Goal: Communication & Community: Answer question/provide support

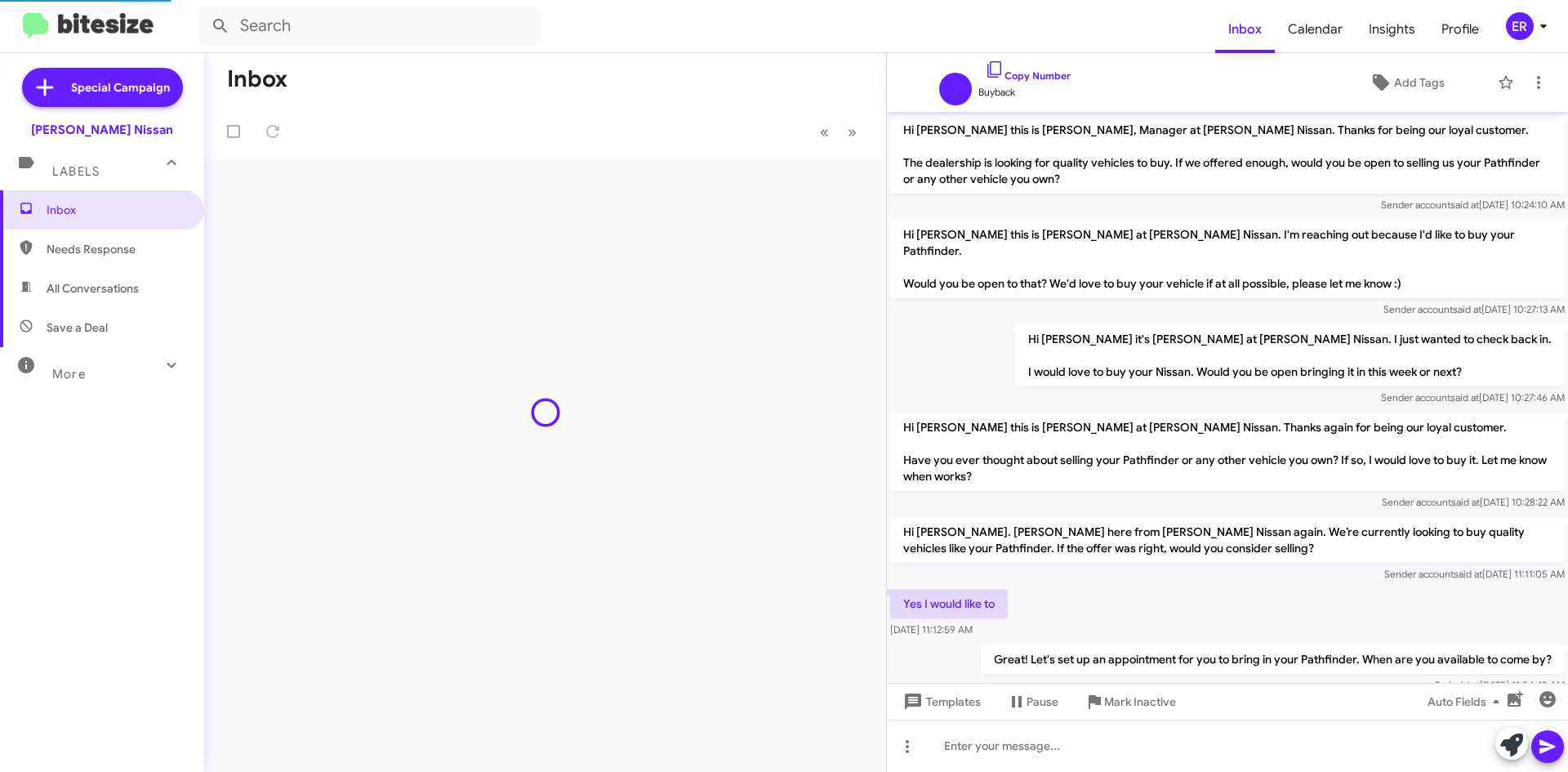
scroll to position [161, 0]
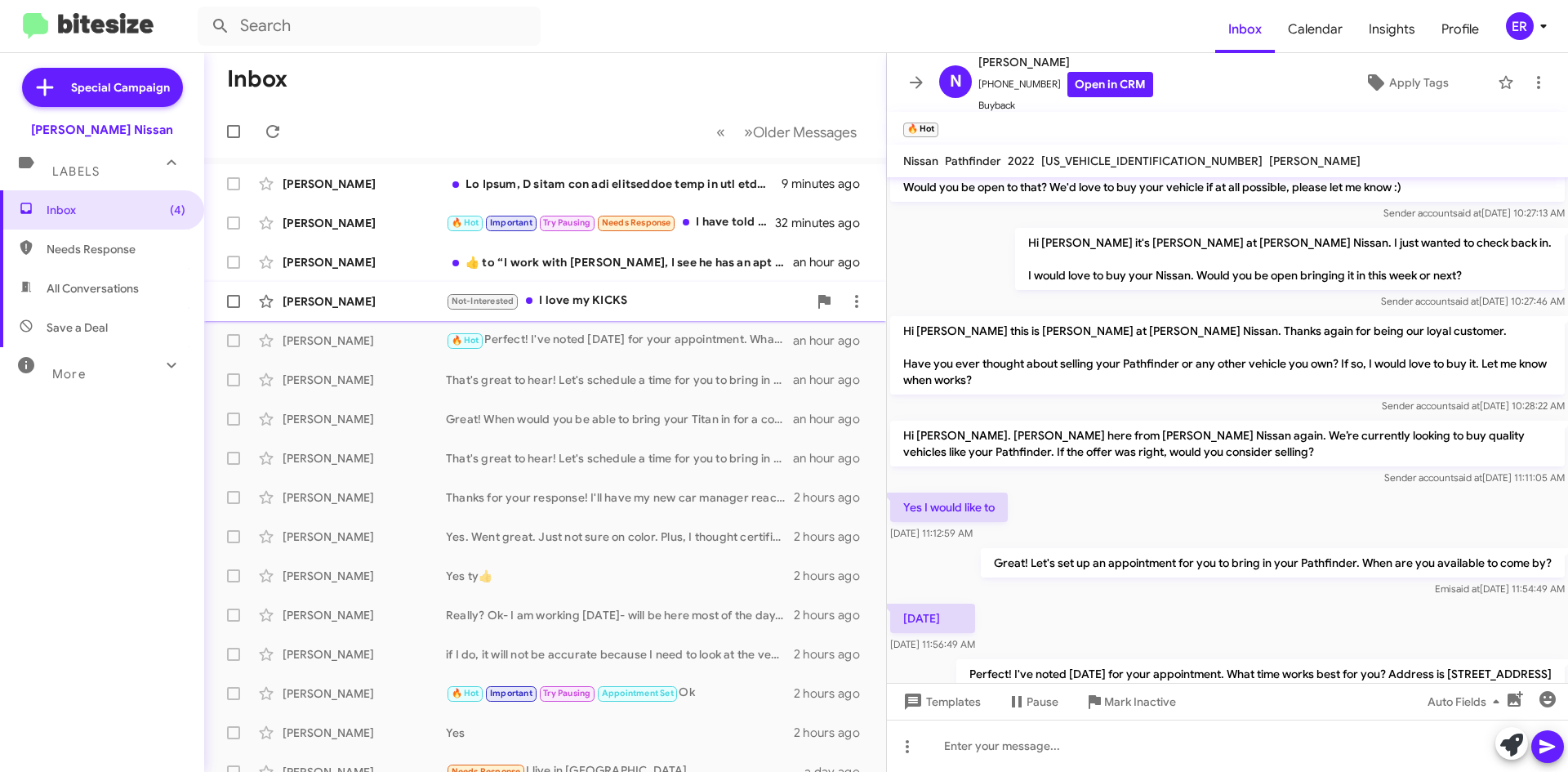
click at [350, 311] on div "Deborah Pemberton-Milton Not-Interested I love my KICKS an hour ago" at bounding box center [545, 302] width 655 height 32
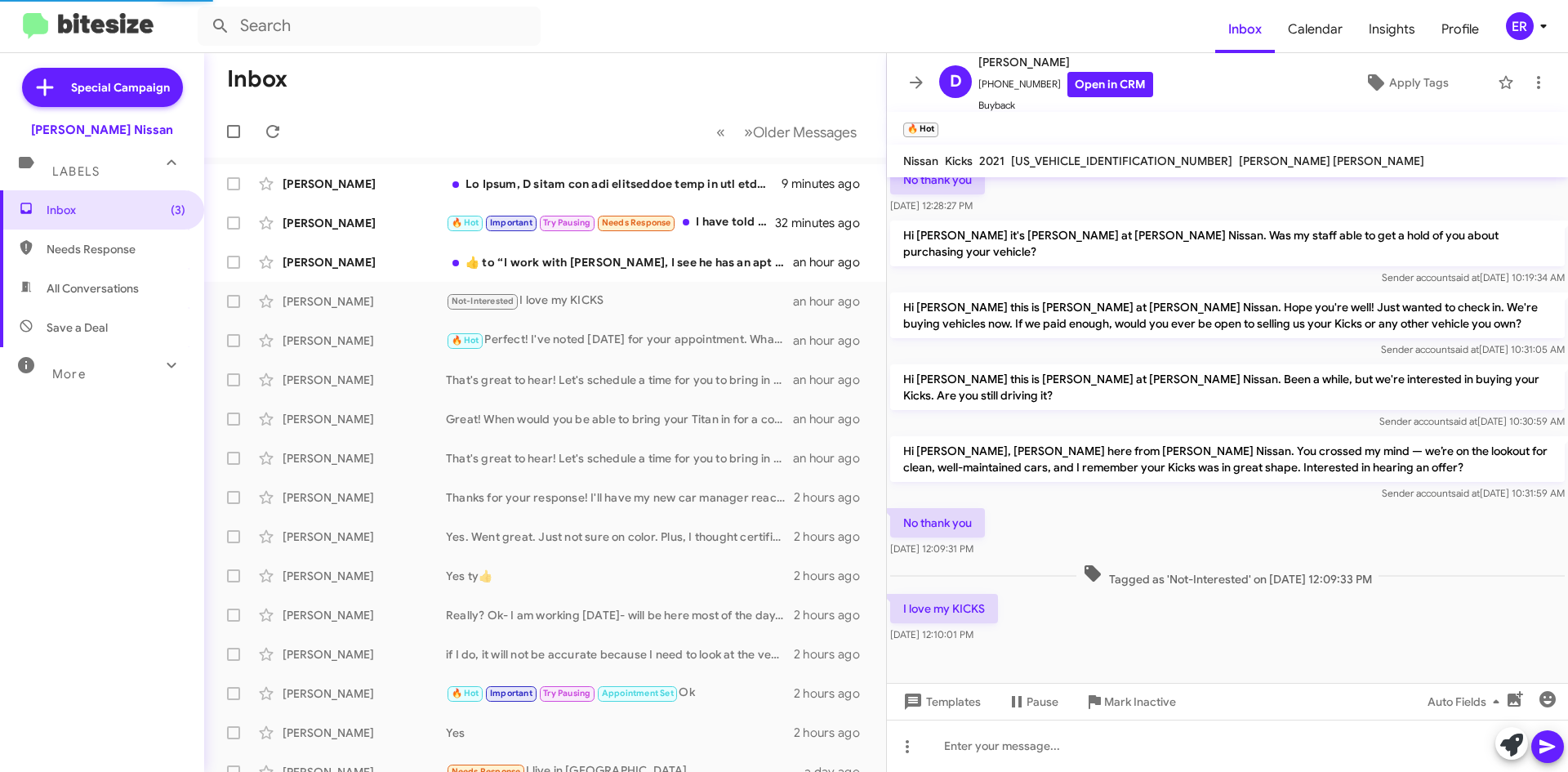
scroll to position [104, 0]
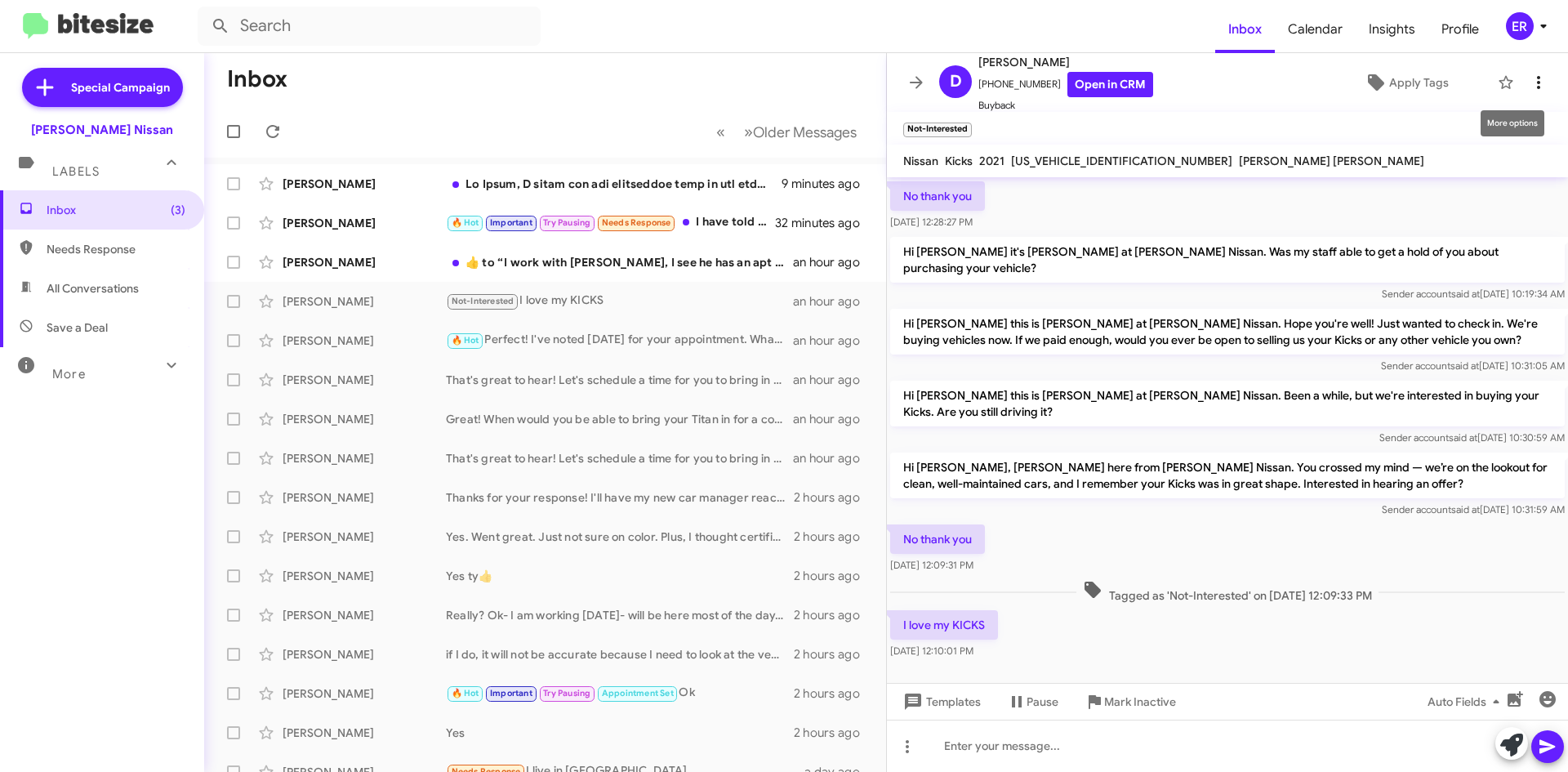
click at [1539, 86] on span at bounding box center [1538, 82] width 32 height 20
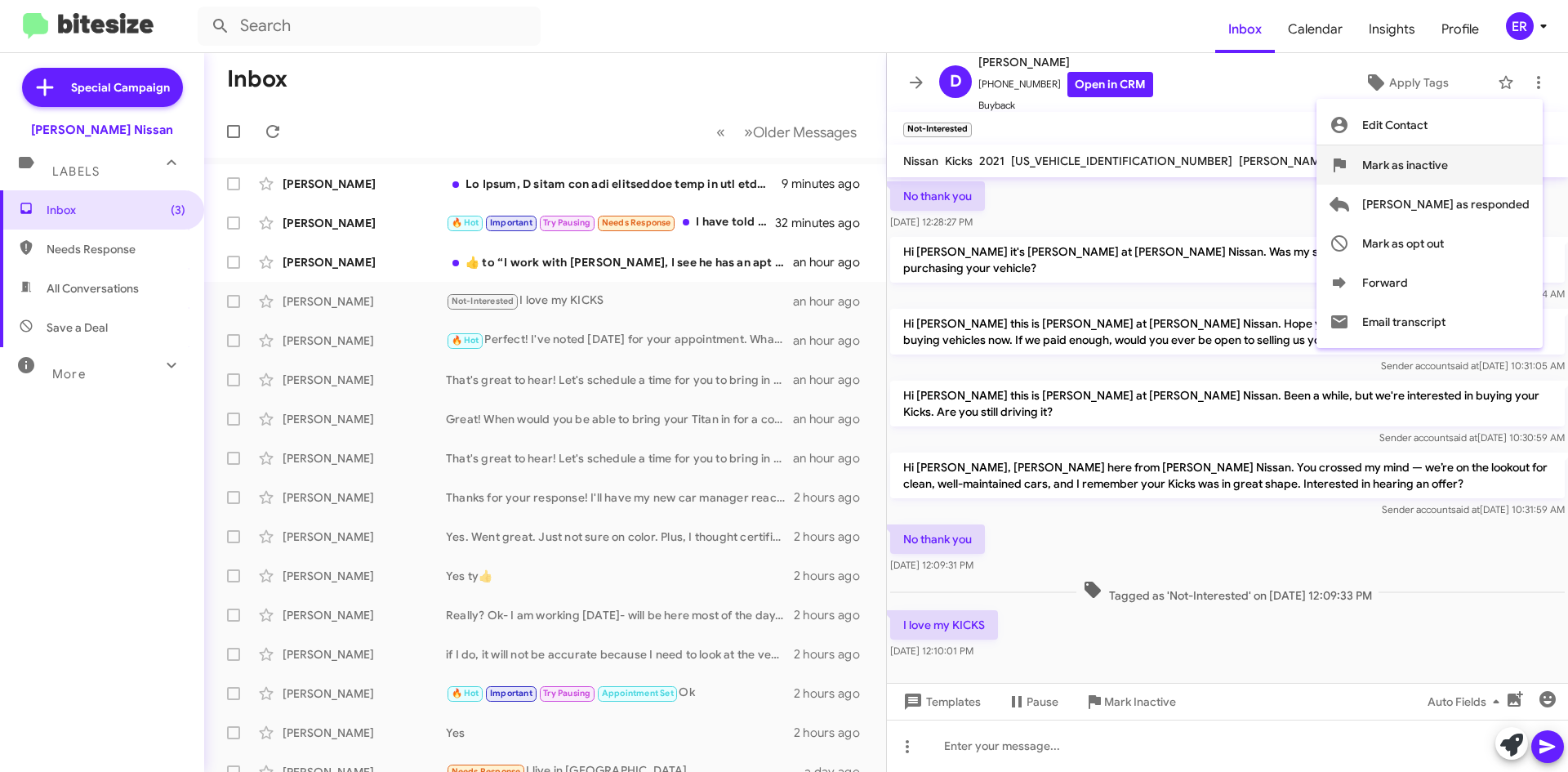
click at [1448, 165] on span "Mark as inactive" at bounding box center [1405, 164] width 86 height 39
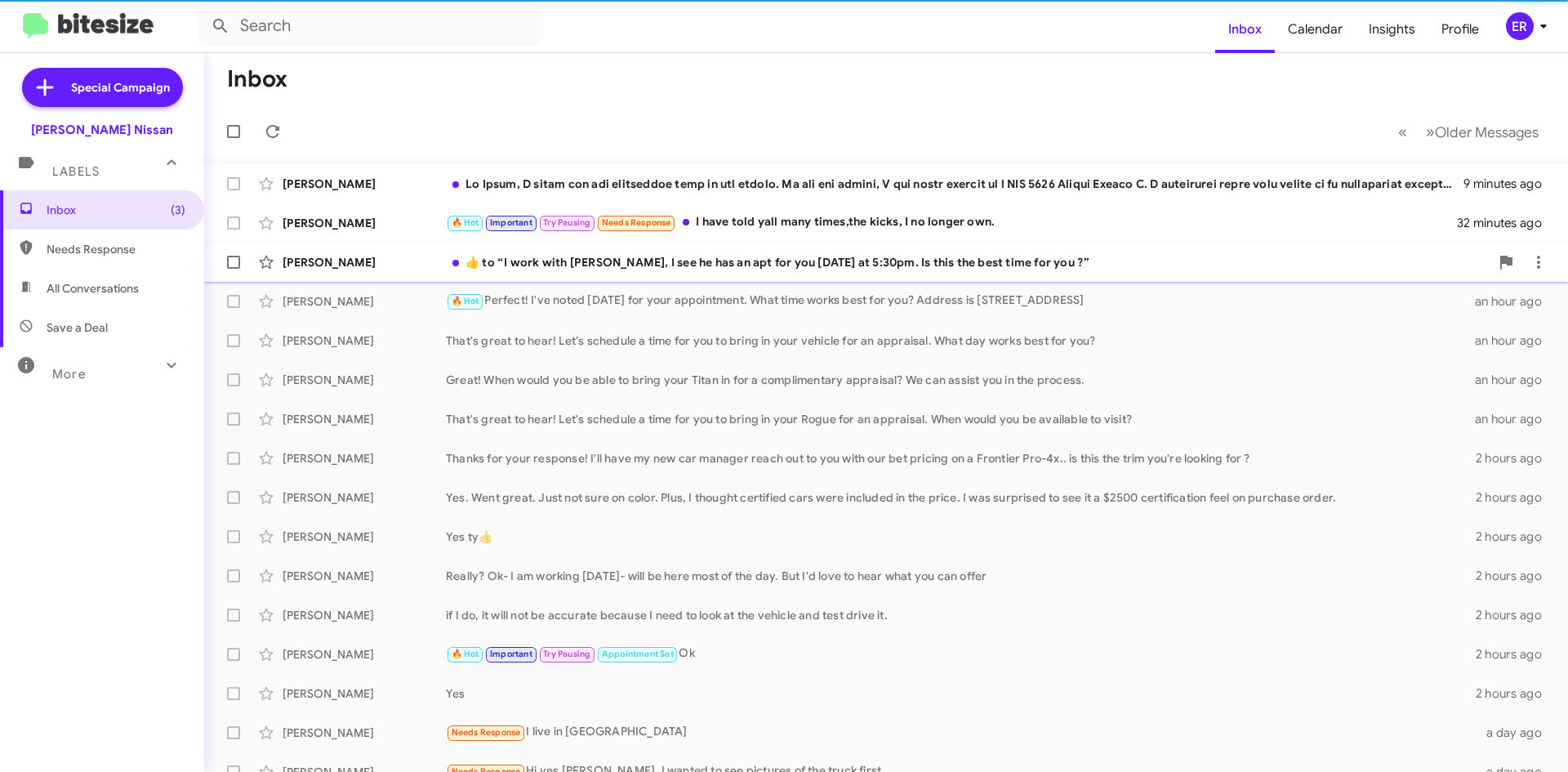
click at [354, 259] on div "[PERSON_NAME]" at bounding box center [363, 261] width 163 height 16
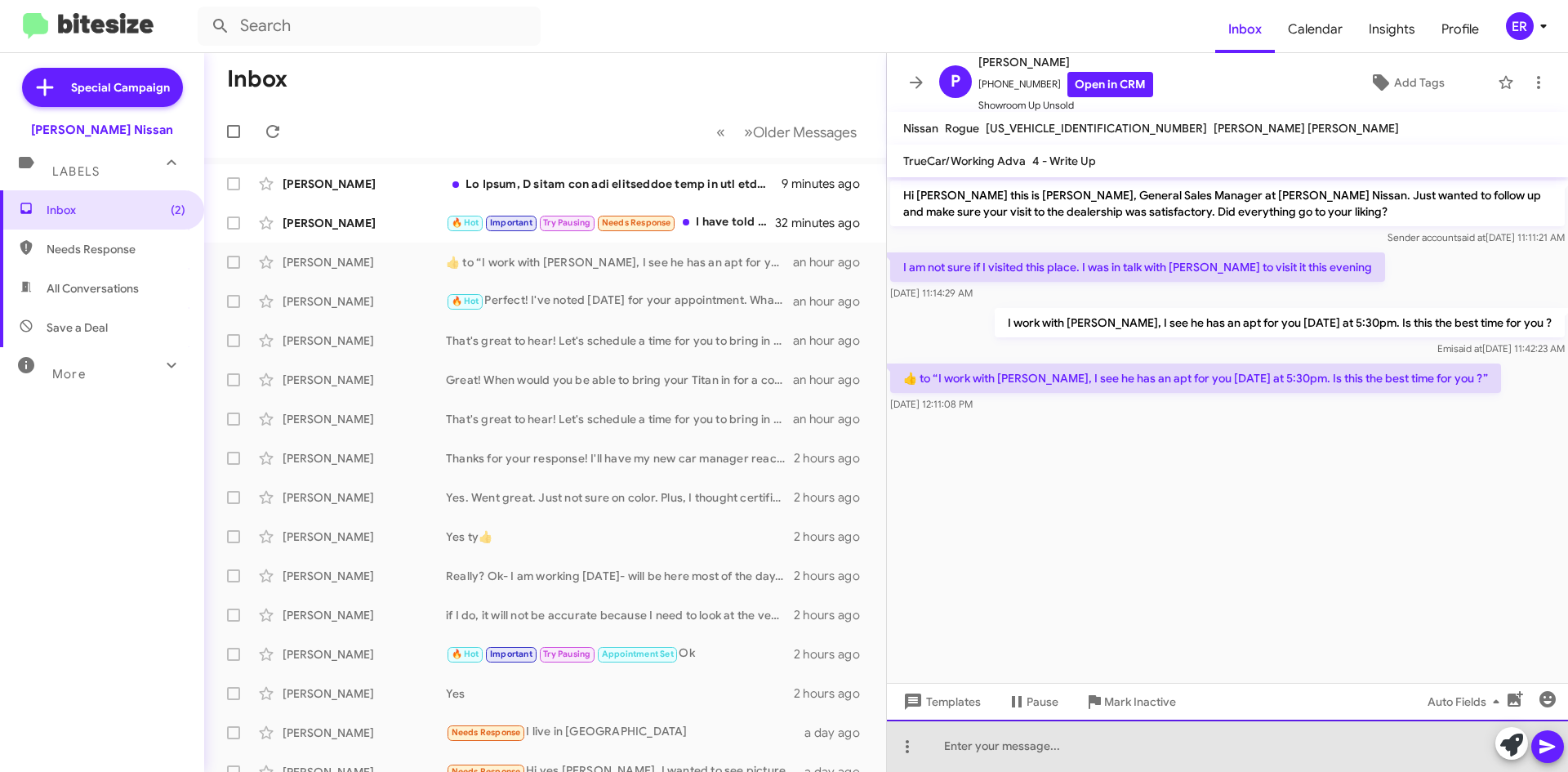
click at [963, 755] on div at bounding box center [1228, 745] width 681 height 52
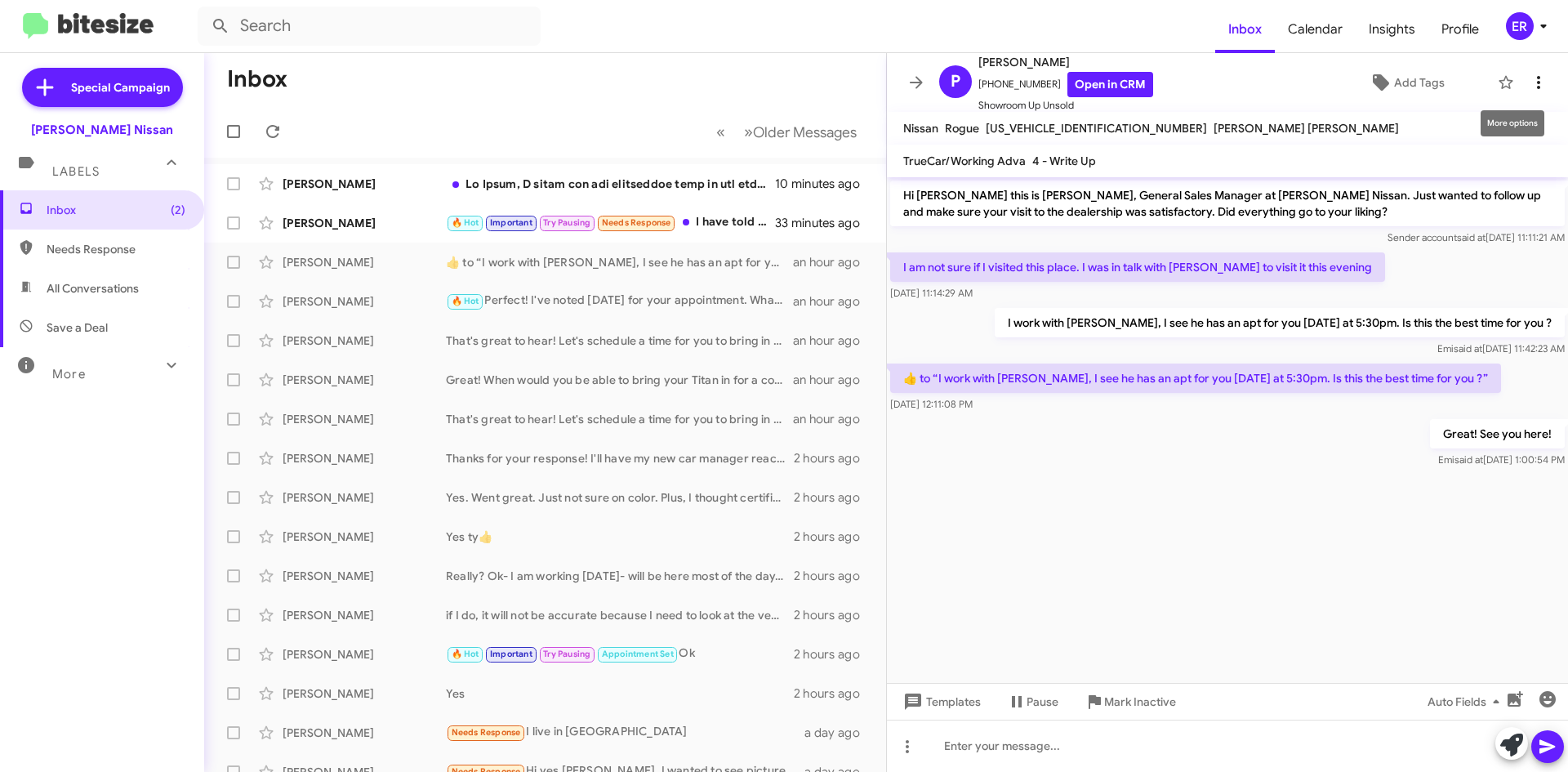
click at [1534, 88] on icon at bounding box center [1538, 82] width 20 height 20
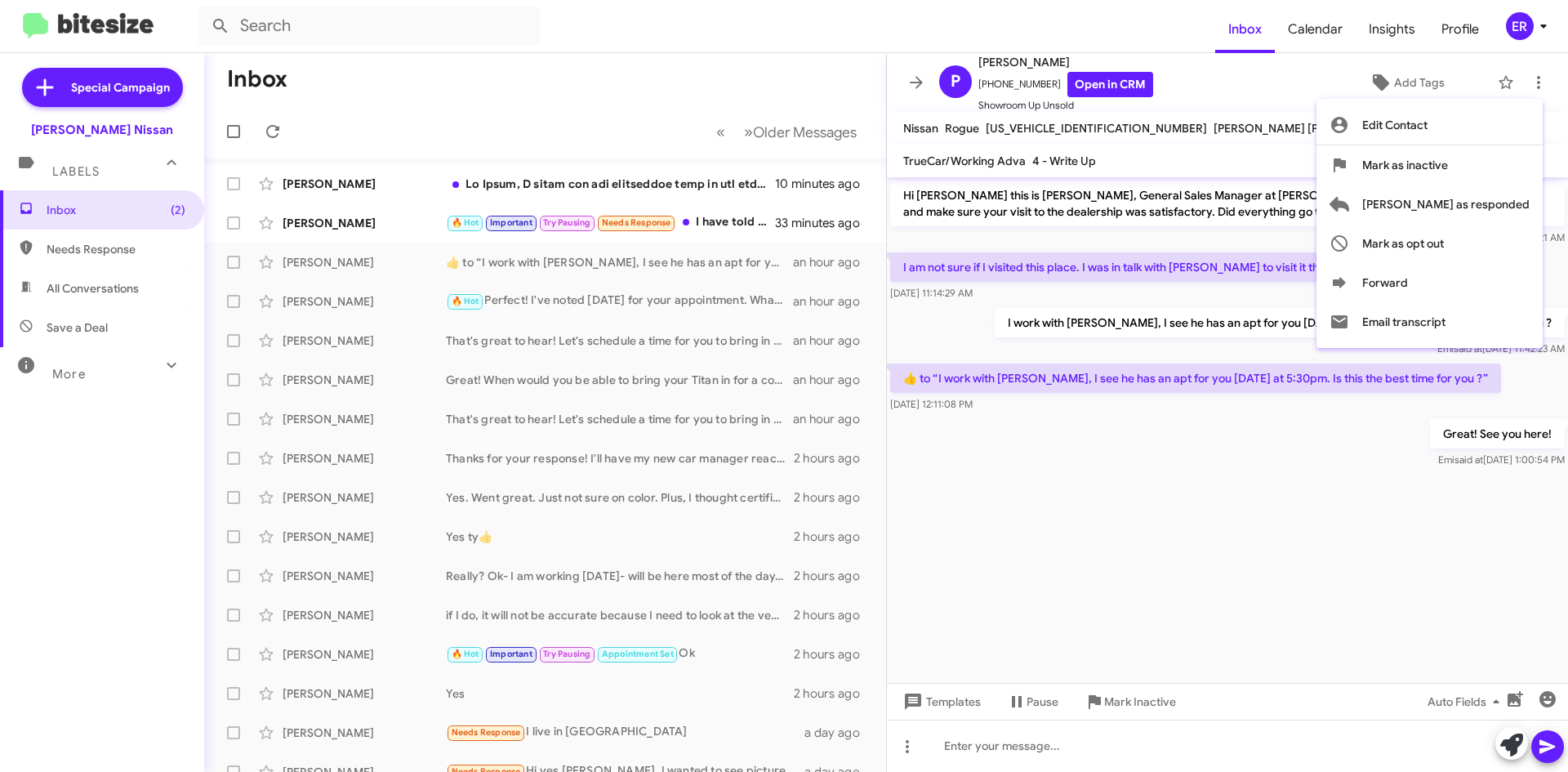
click at [1415, 85] on div at bounding box center [784, 386] width 1568 height 772
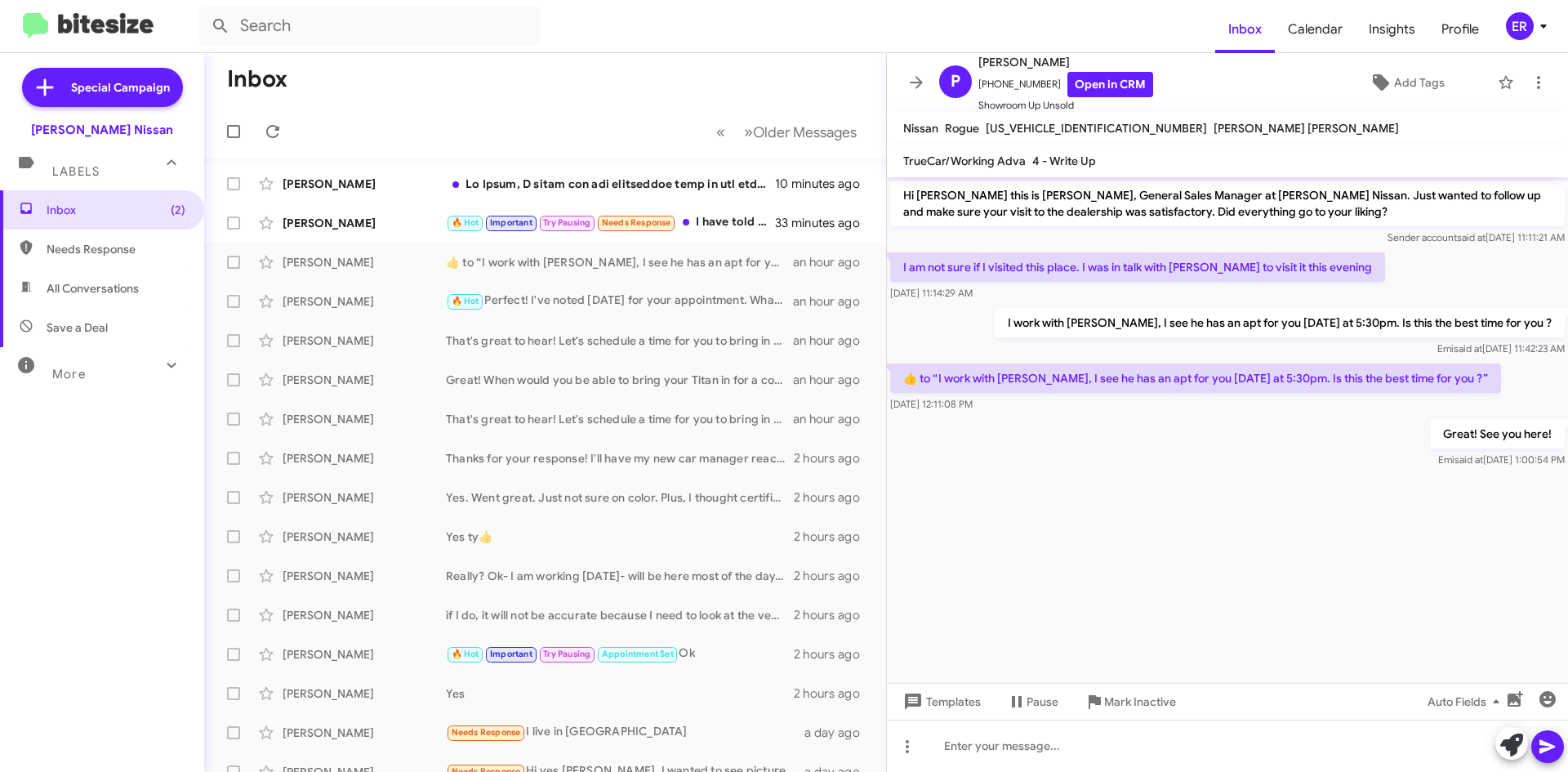
click at [1415, 85] on span "Add Tags" at bounding box center [1418, 82] width 51 height 30
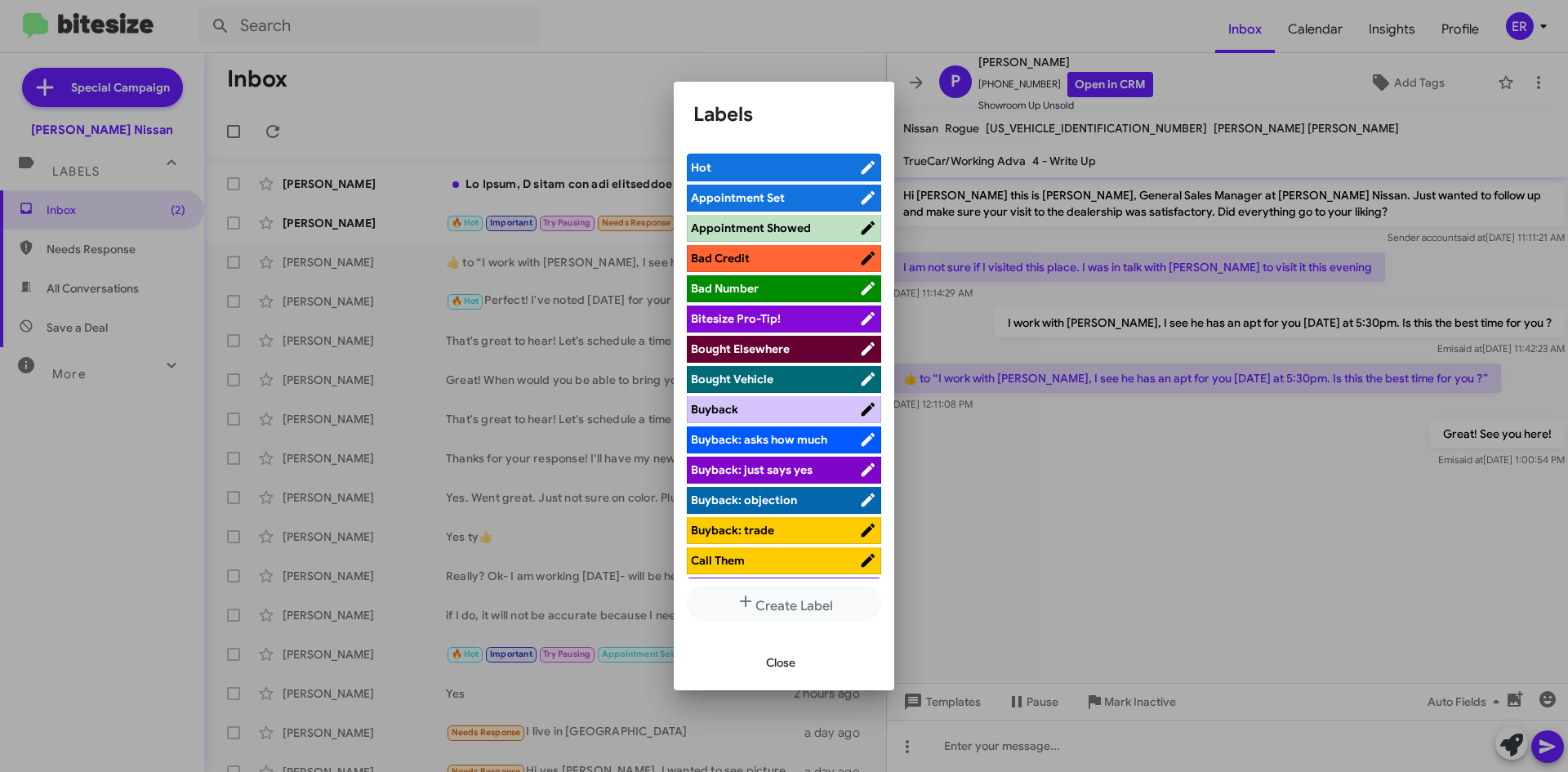
click at [763, 191] on span "Appointment Set" at bounding box center [737, 197] width 93 height 14
click at [775, 664] on span "Close" at bounding box center [780, 662] width 30 height 30
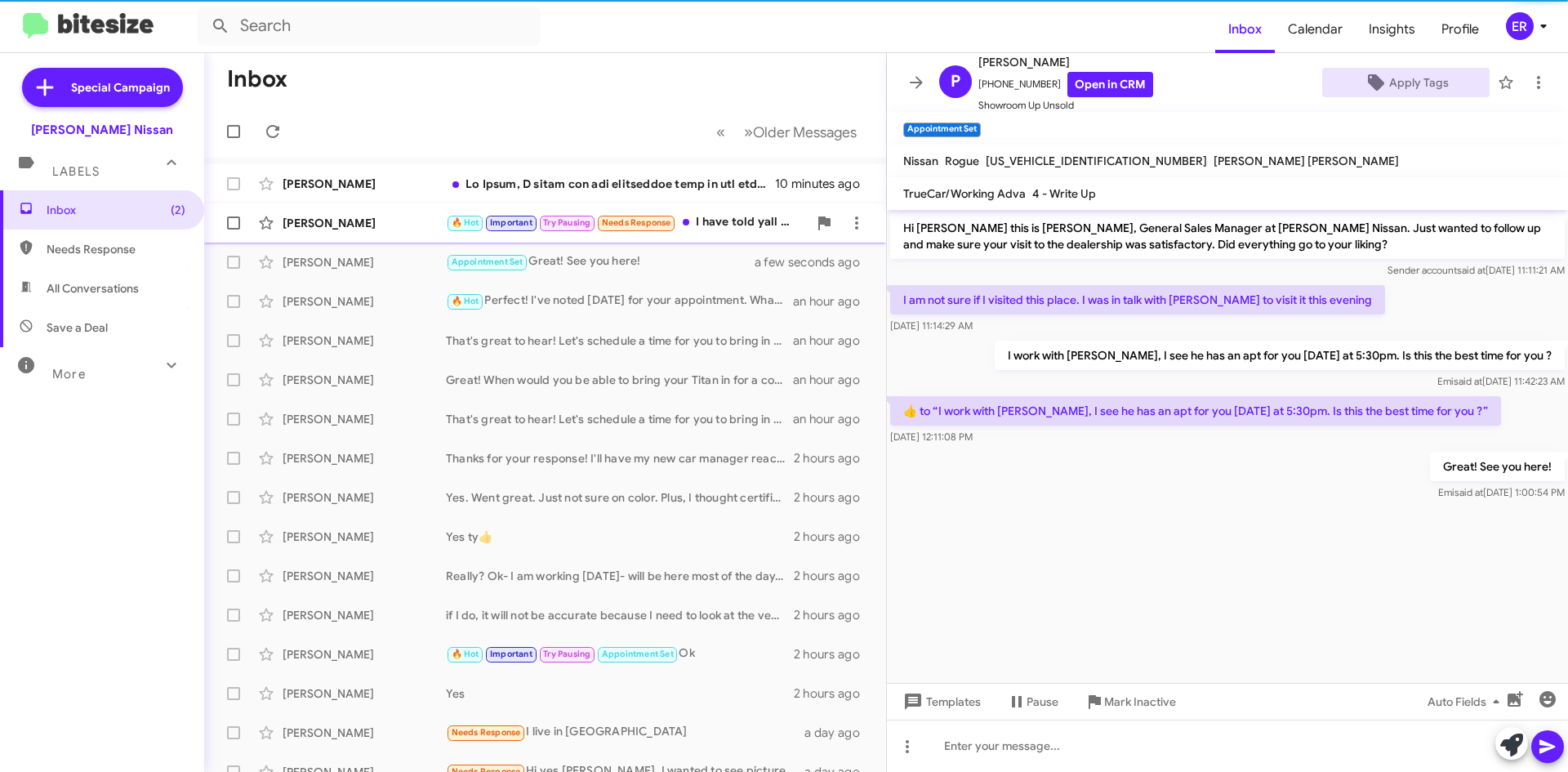
click at [417, 211] on div "Gloria Fernandez 🔥 Hot Important Try Pausing Needs Response I have told yall ma…" at bounding box center [545, 223] width 655 height 32
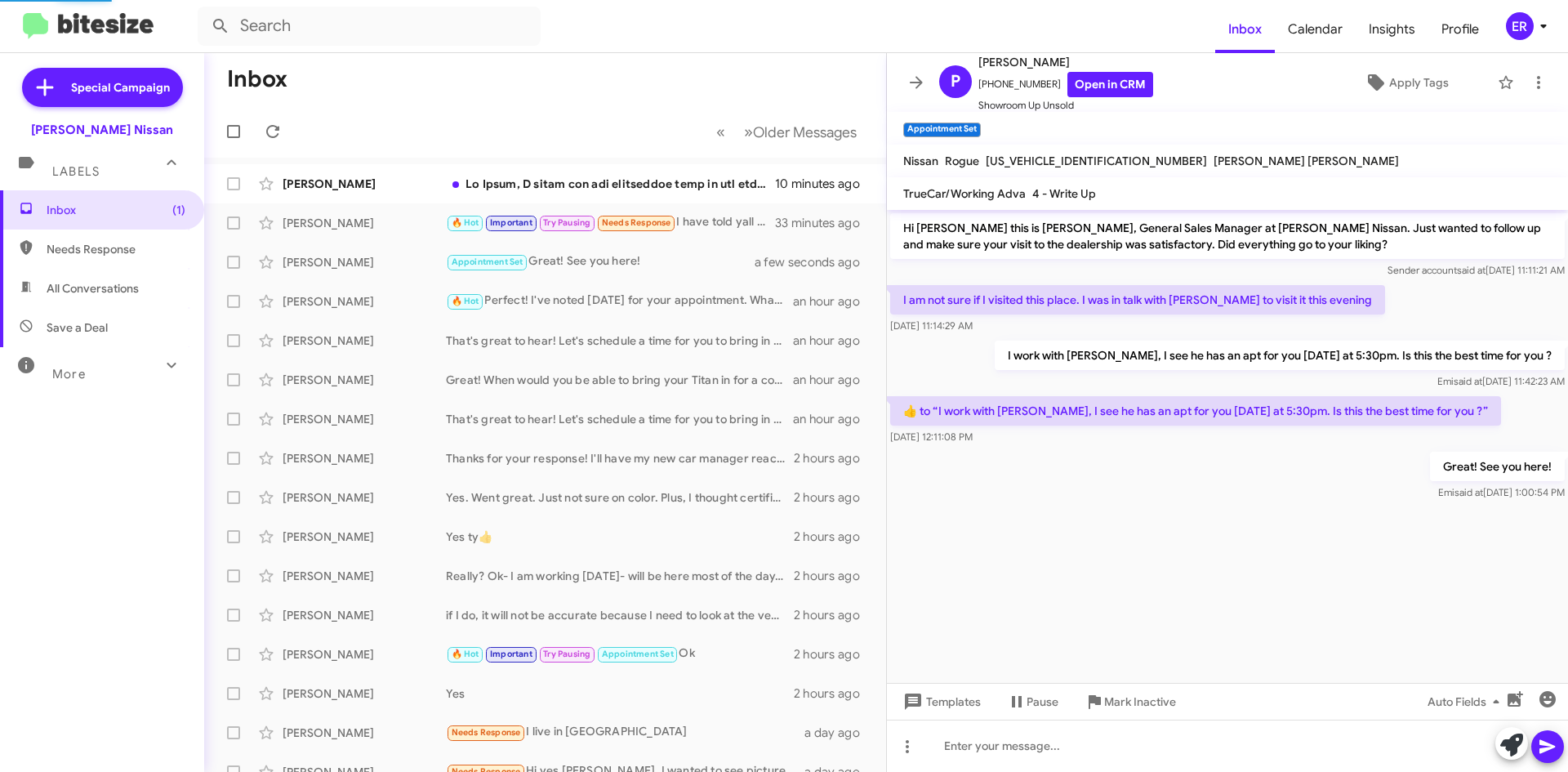
scroll to position [755, 0]
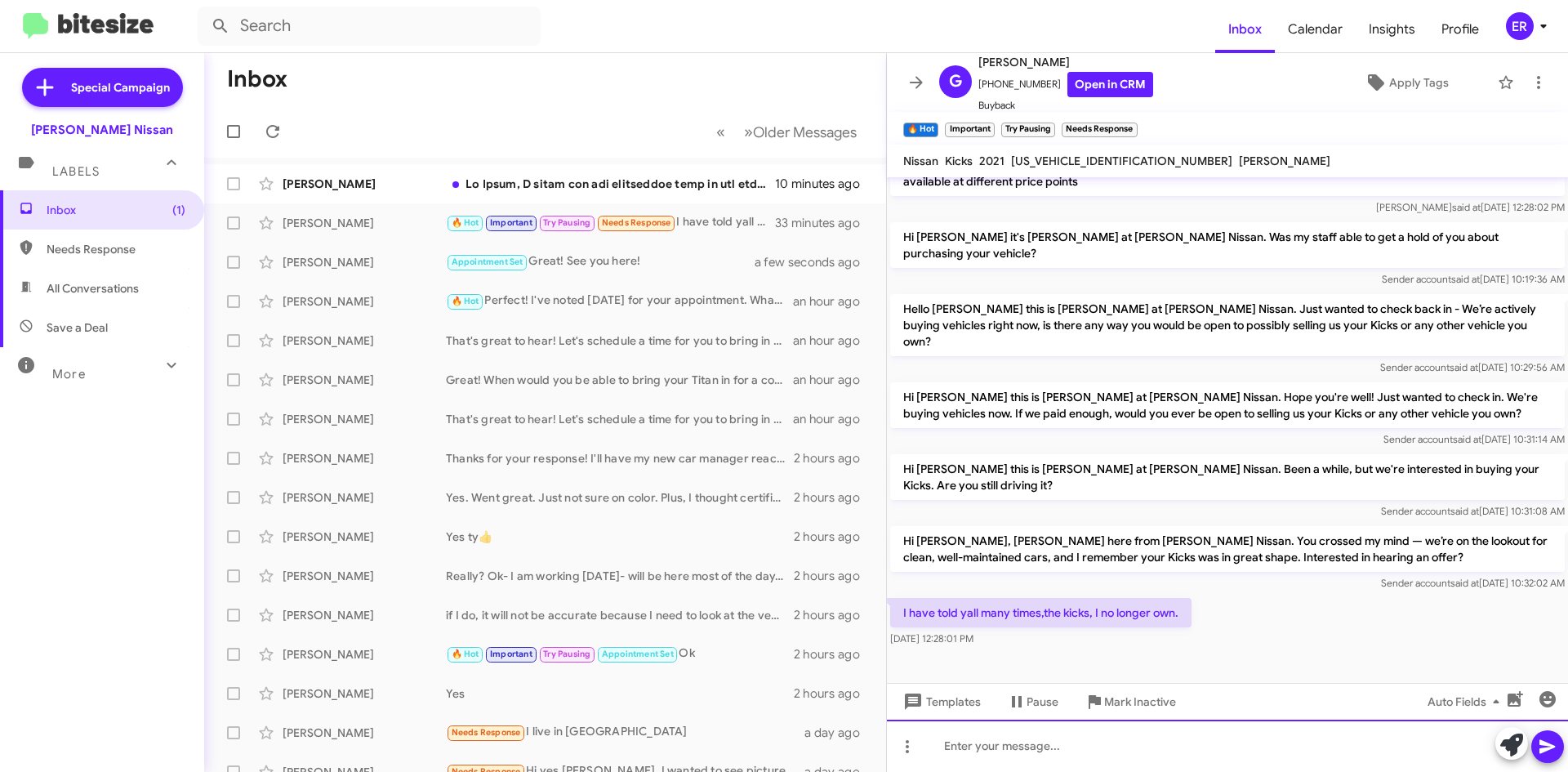
click at [1072, 756] on div at bounding box center [1228, 745] width 681 height 52
click at [1231, 753] on div "We'll update that information now." at bounding box center [1228, 745] width 681 height 52
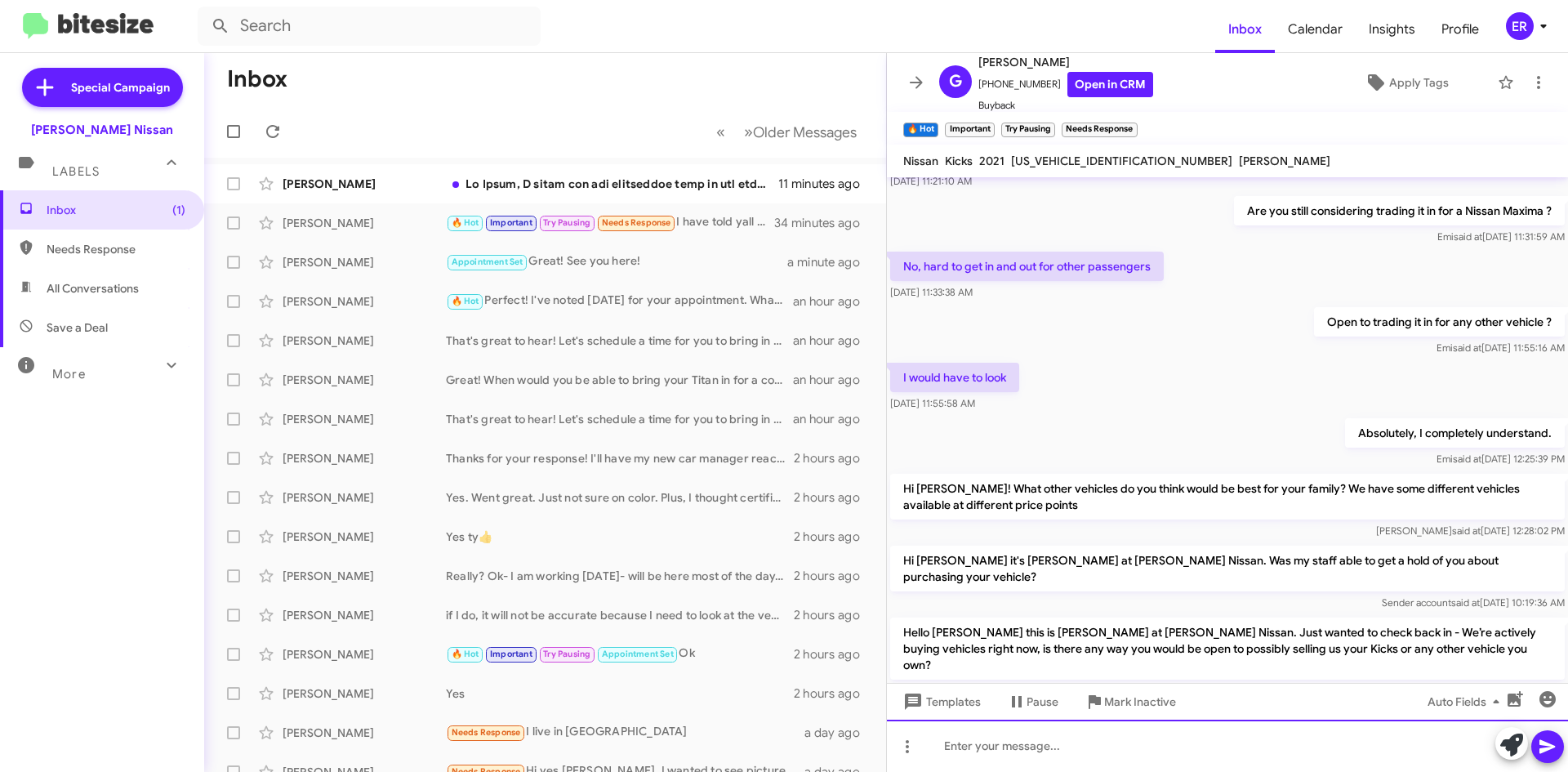
scroll to position [1722, 0]
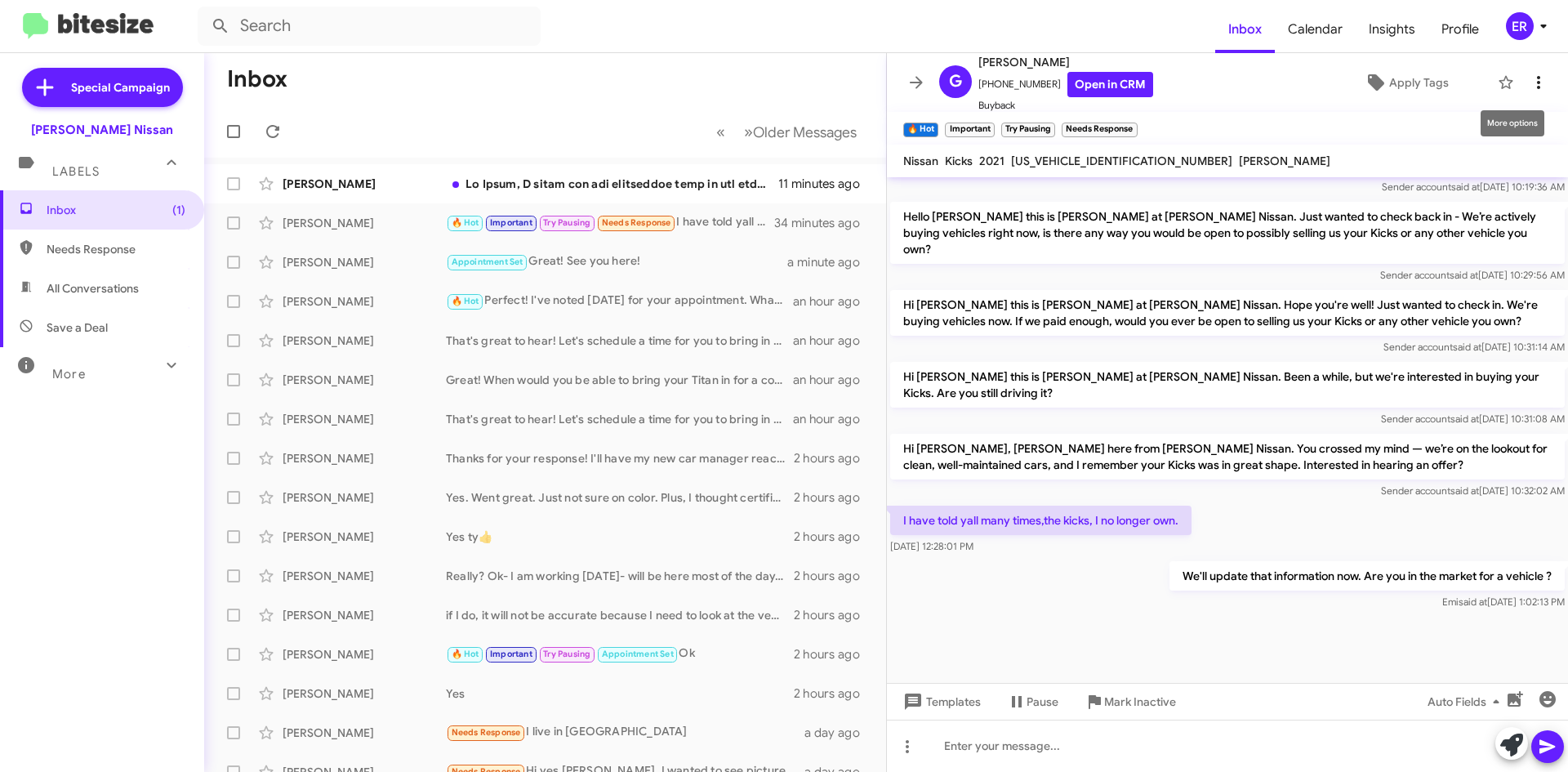
click at [1529, 88] on icon at bounding box center [1538, 82] width 20 height 20
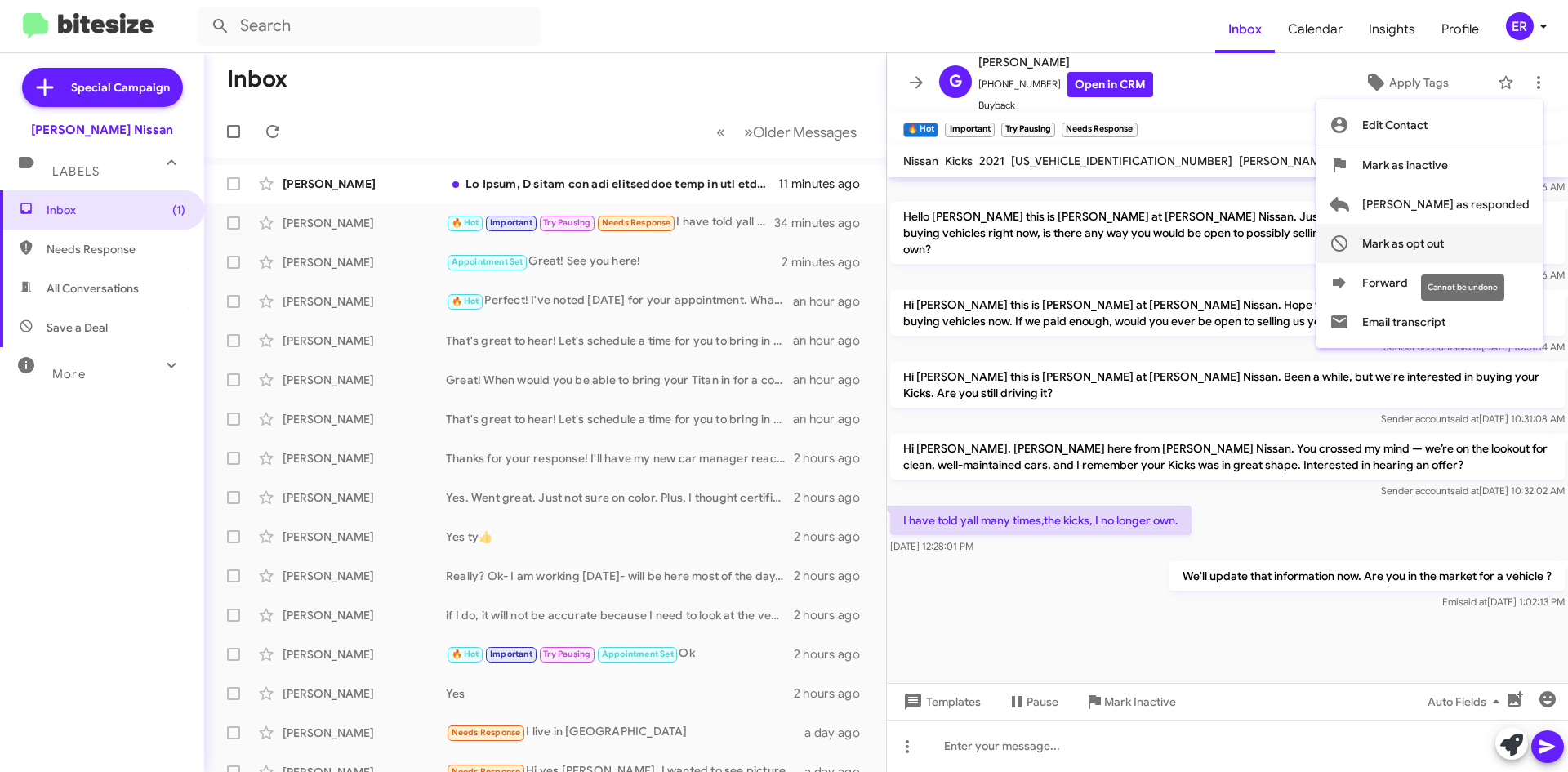
click at [1443, 246] on span "Mark as opt out" at bounding box center [1403, 243] width 82 height 39
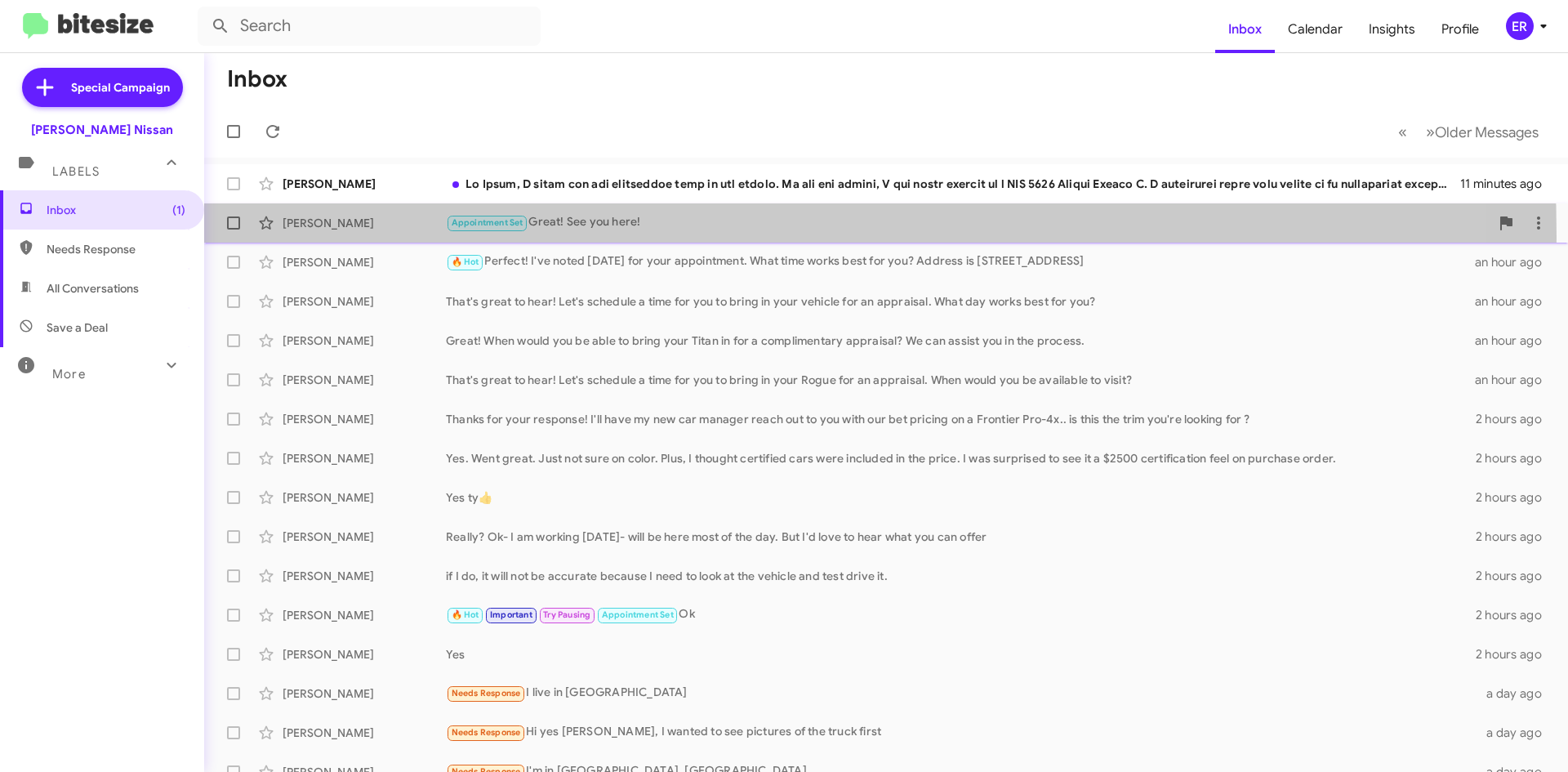
click at [380, 237] on div "Pradnya Latkar Appointment Set Great! See you here! 2 minutes ago" at bounding box center [886, 223] width 1337 height 32
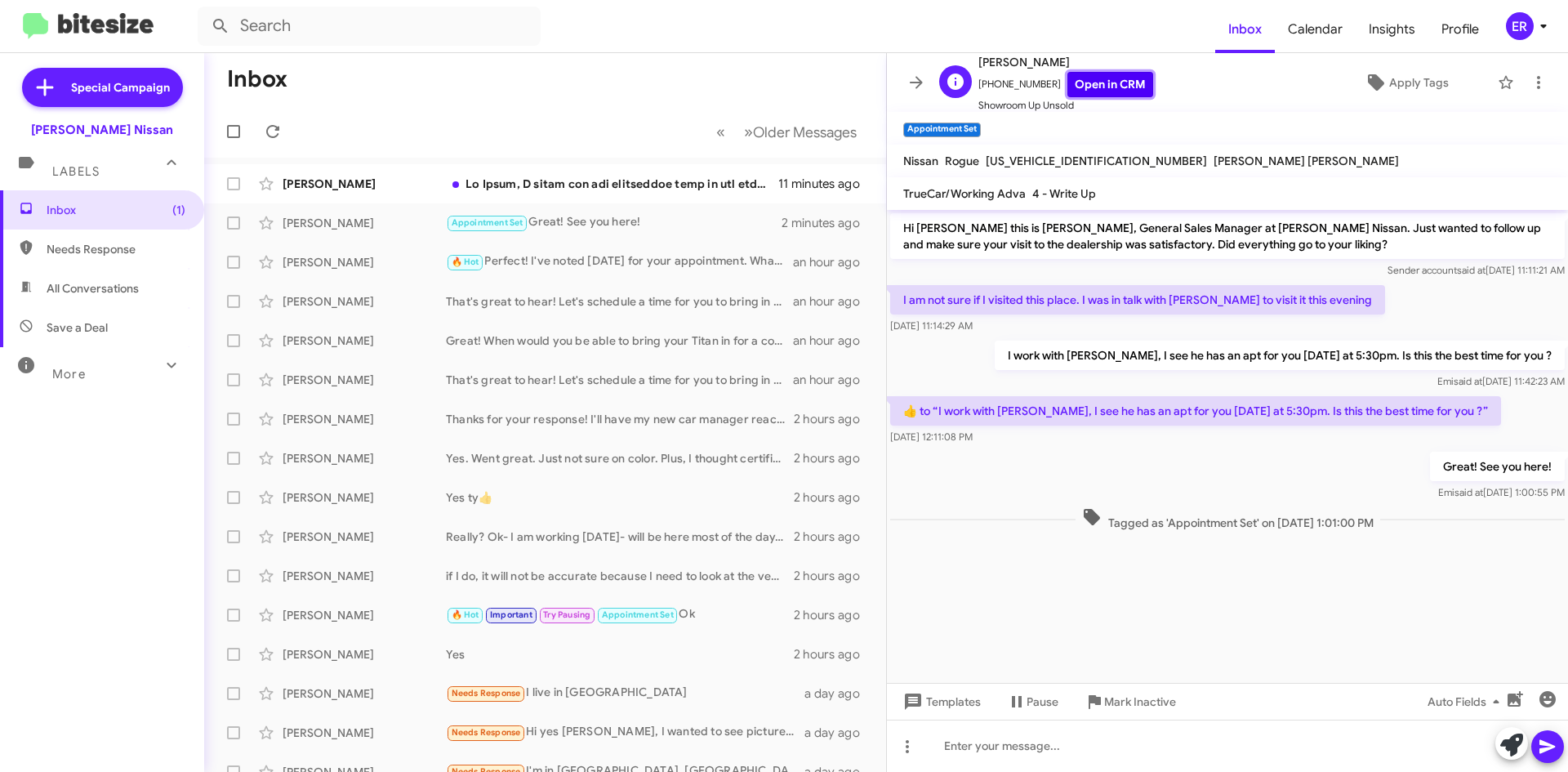
click at [1117, 92] on link "Open in CRM" at bounding box center [1110, 84] width 86 height 26
click at [361, 190] on div "[PERSON_NAME]" at bounding box center [363, 183] width 163 height 16
click at [349, 220] on div "[PERSON_NAME]" at bounding box center [363, 222] width 163 height 16
click at [352, 189] on div "[PERSON_NAME]" at bounding box center [363, 183] width 163 height 16
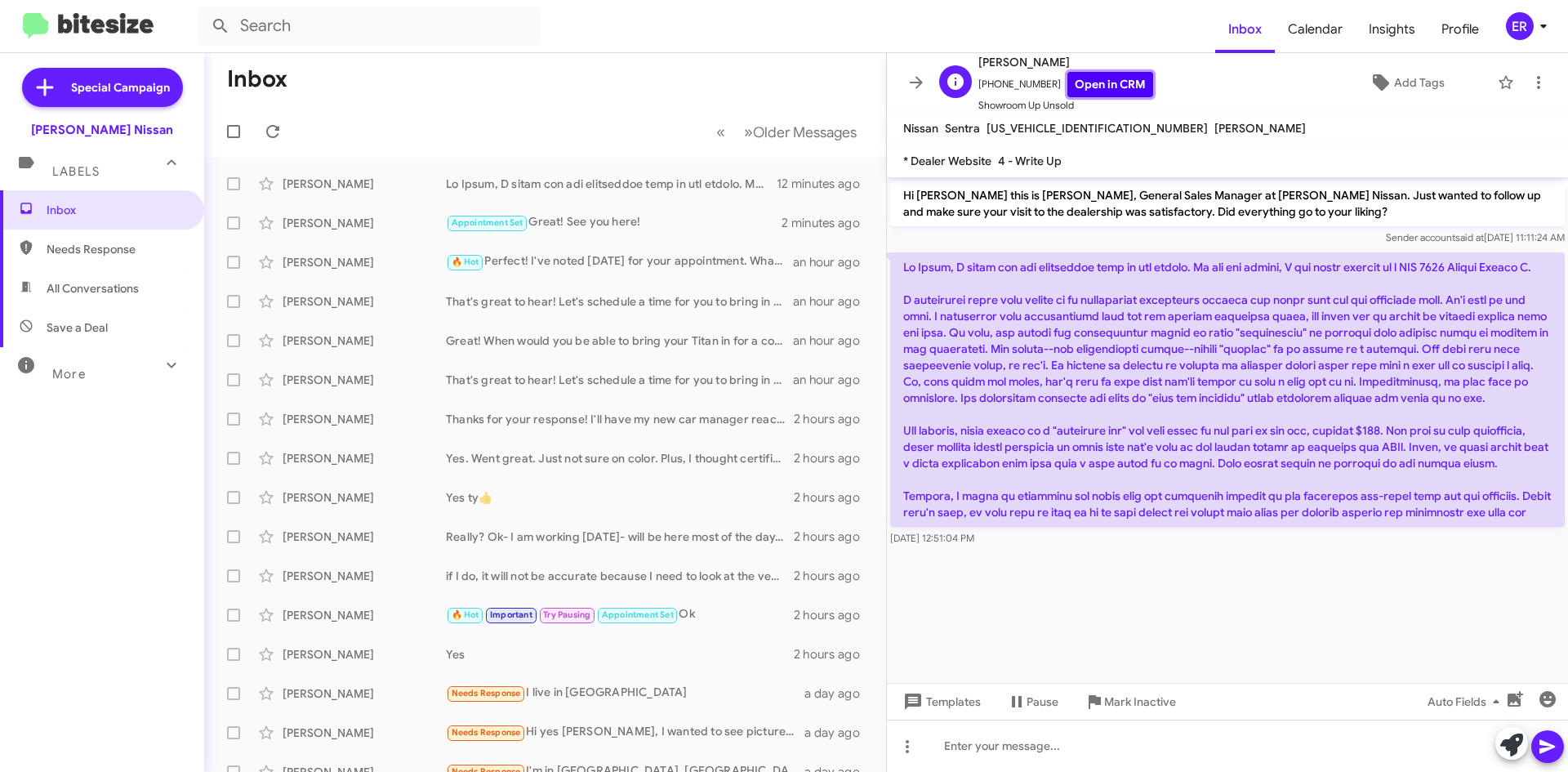
click at [1067, 91] on link "Open in CRM" at bounding box center [1110, 84] width 86 height 26
click at [990, 82] on span "+12104833573 Open in CRM" at bounding box center [1065, 84] width 175 height 26
click at [1097, 89] on link "Open in CRM" at bounding box center [1110, 84] width 86 height 26
click at [408, 423] on div "[PERSON_NAME]" at bounding box center [363, 419] width 163 height 16
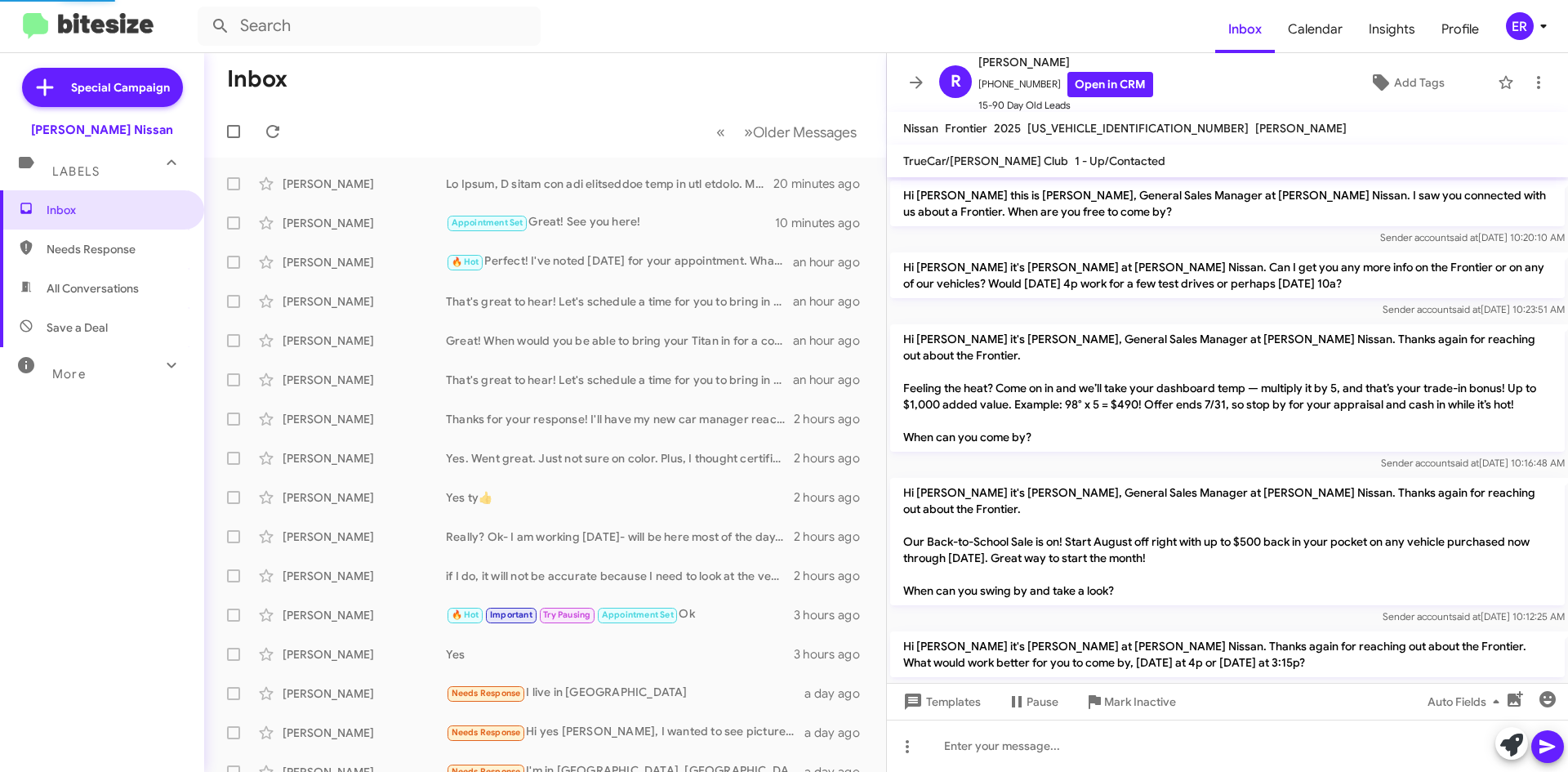
scroll to position [265, 0]
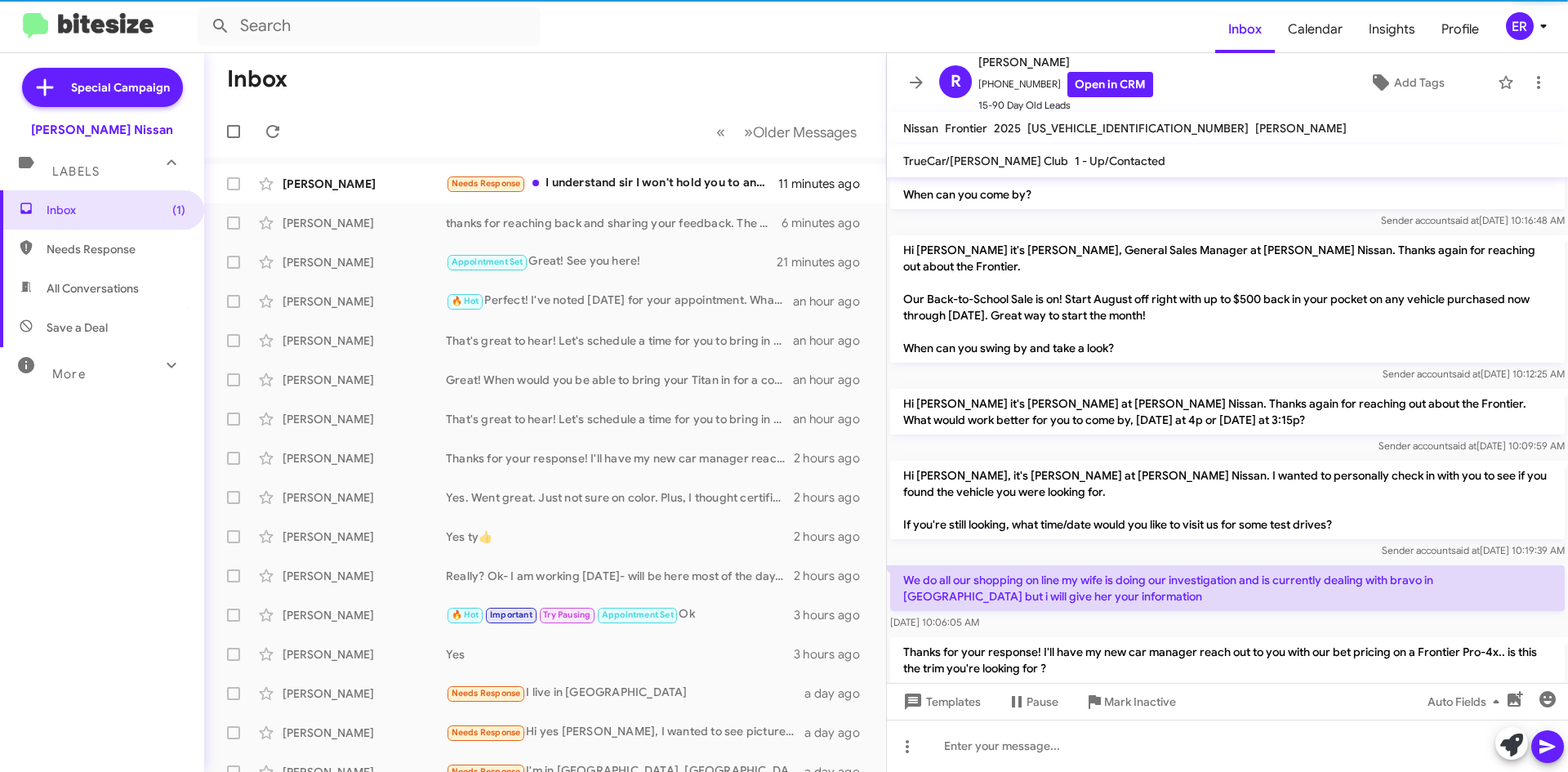
scroll to position [265, 0]
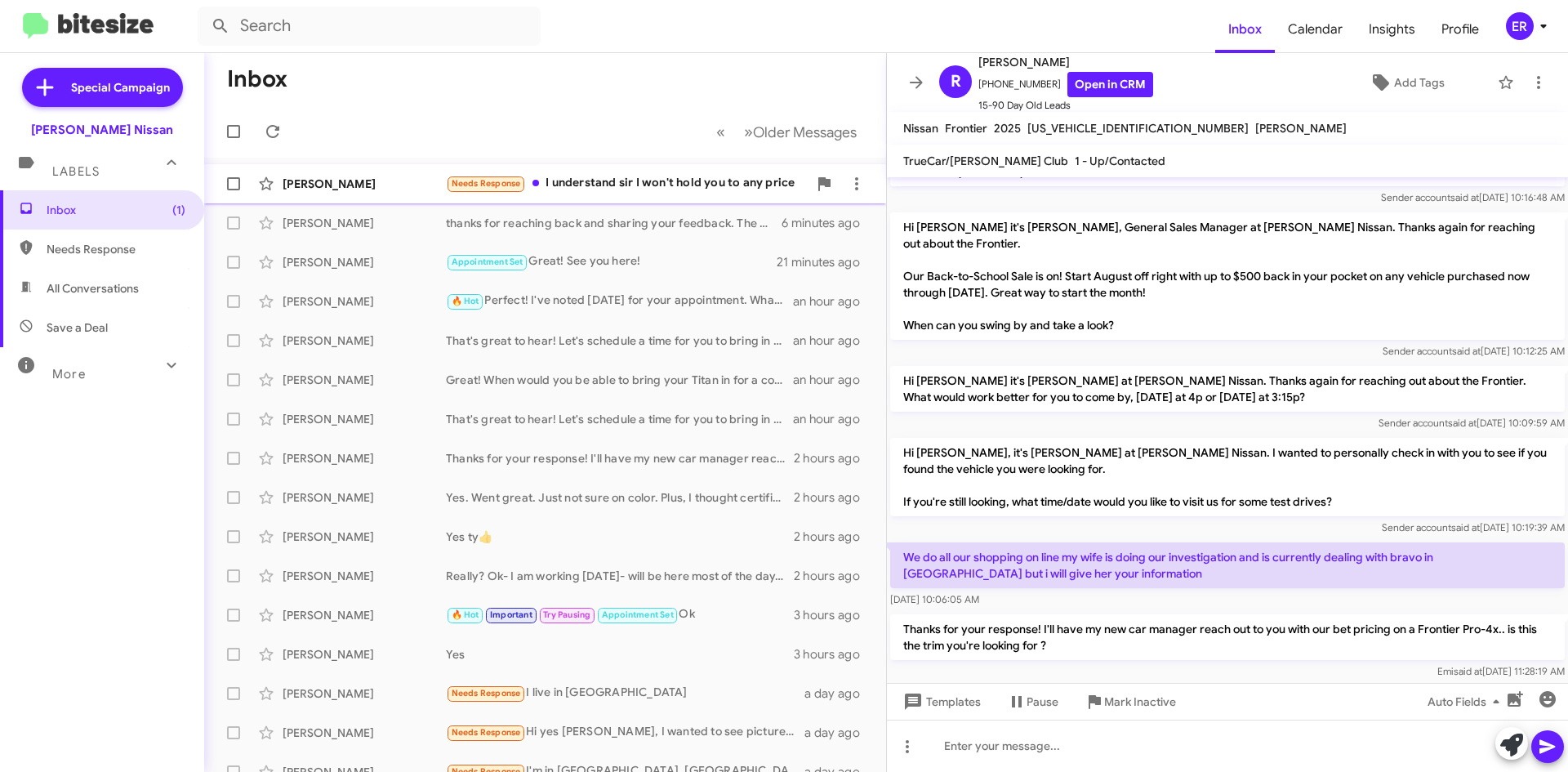
click at [359, 184] on div "[PERSON_NAME]" at bounding box center [363, 183] width 163 height 16
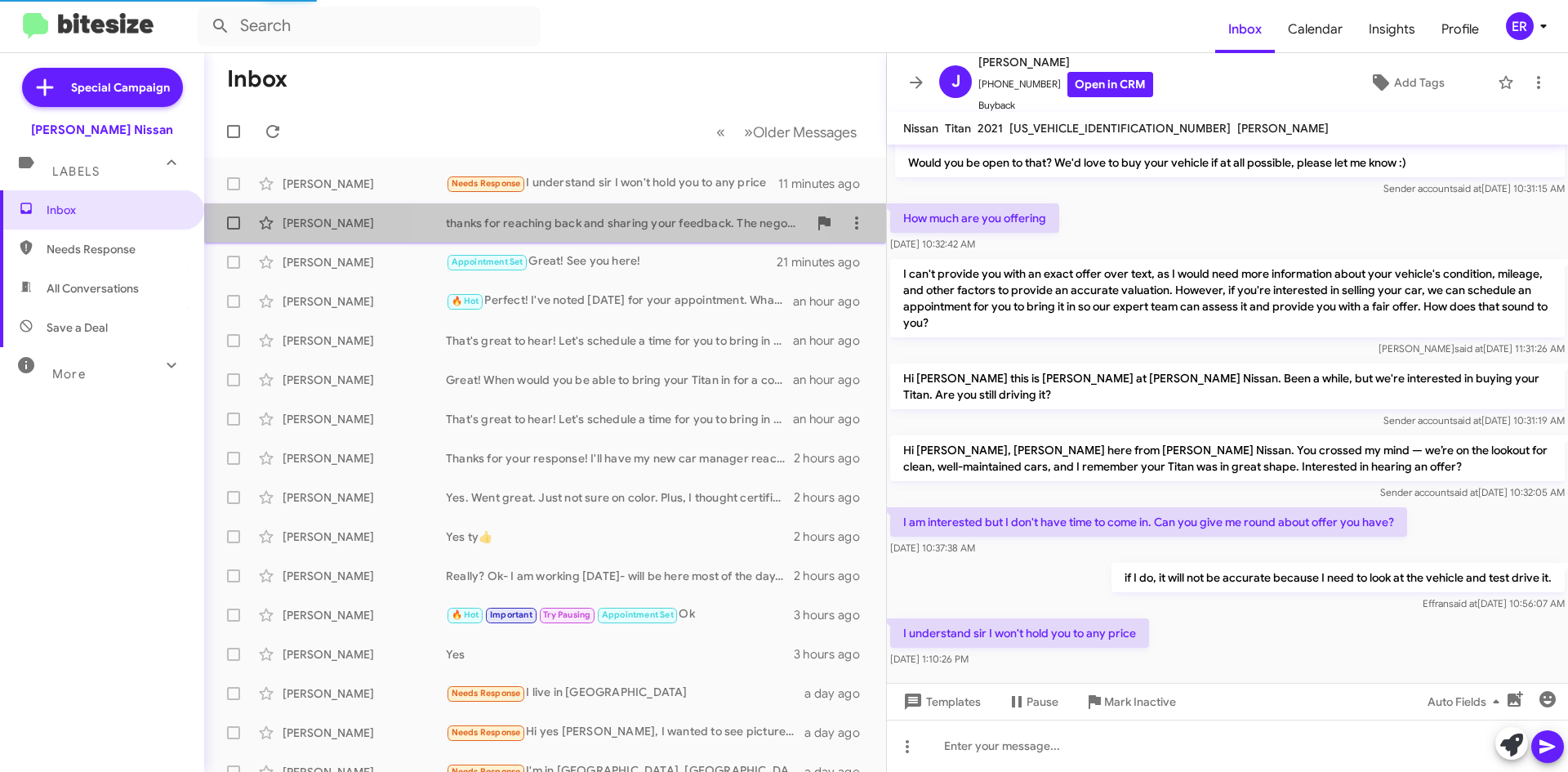
click at [600, 219] on div "thanks for reaching back and sharing your feedback. The negotiating part of the…" at bounding box center [626, 222] width 361 height 16
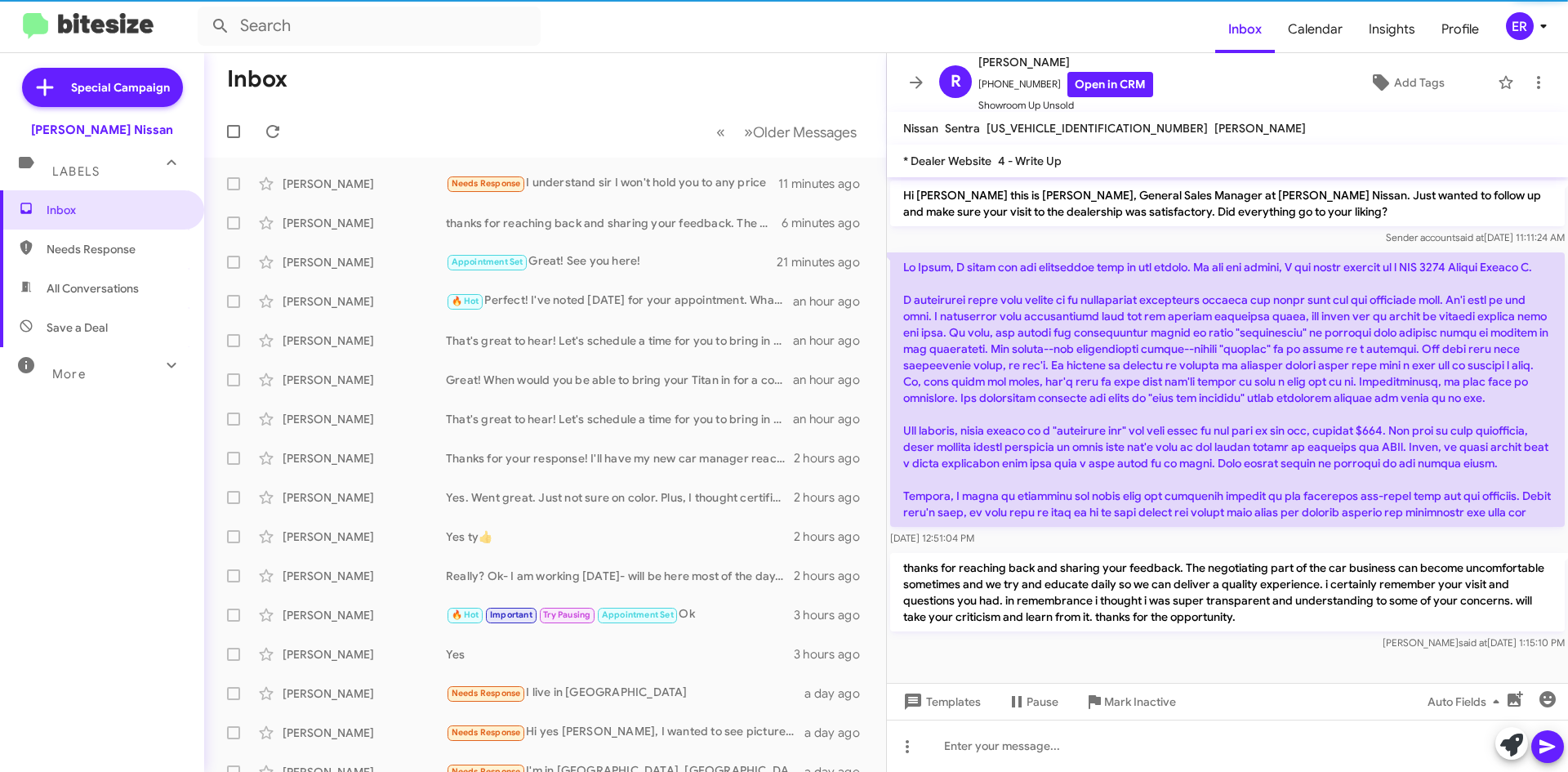
scroll to position [32, 0]
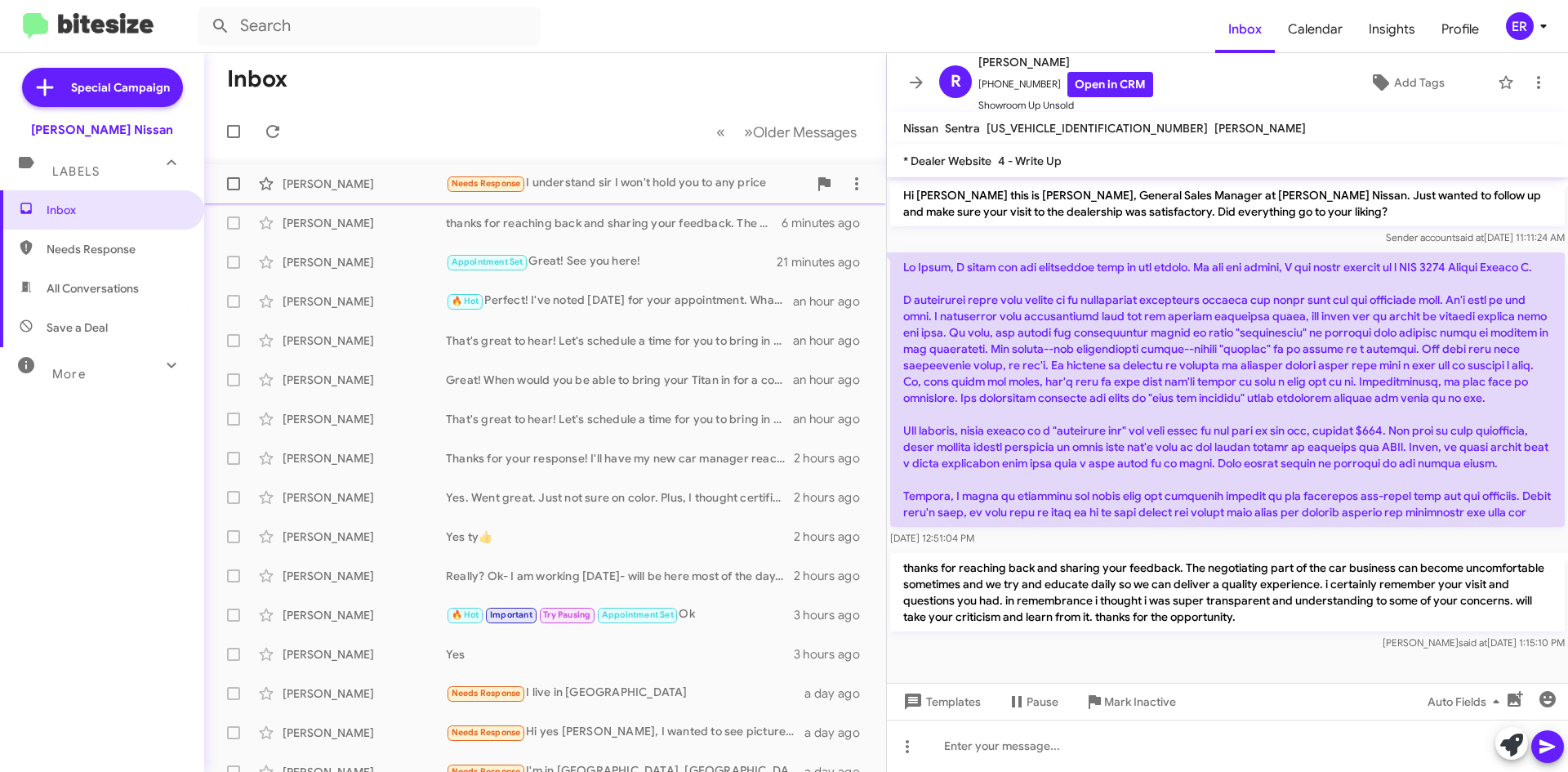
click at [690, 183] on div "Needs Response I understand sir I won't hold you to any price" at bounding box center [626, 183] width 361 height 19
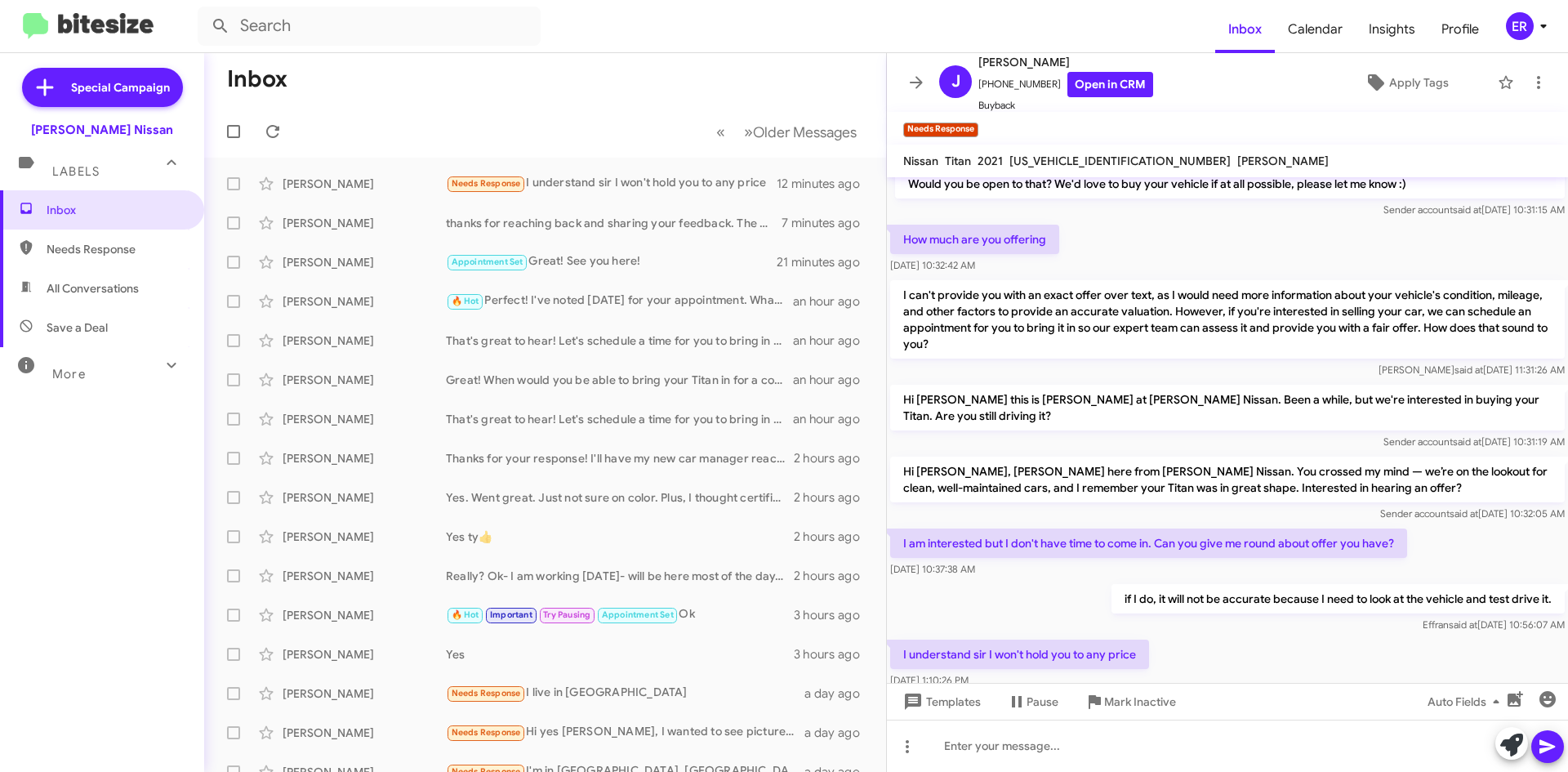
scroll to position [1109, 0]
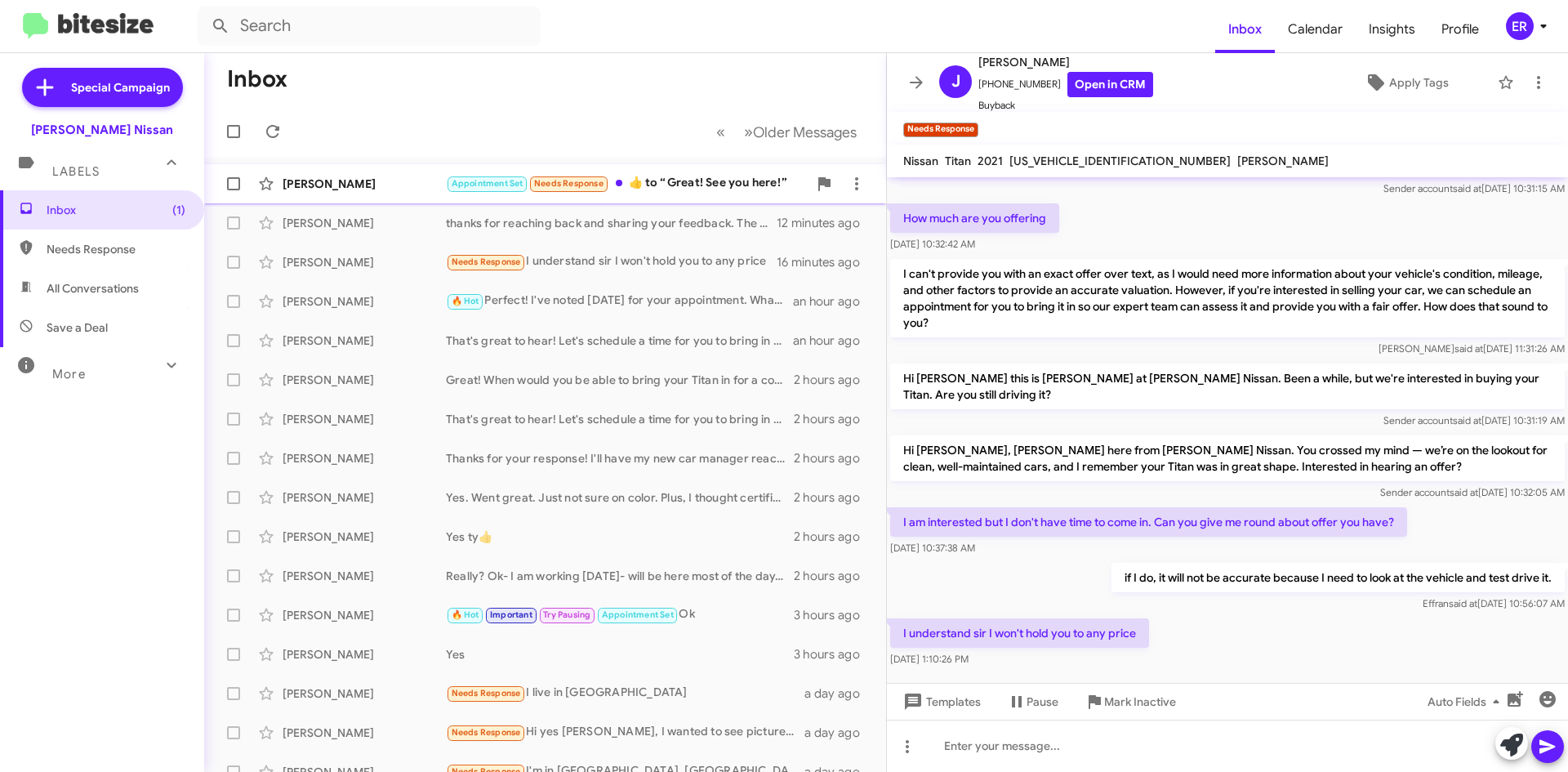
click at [413, 187] on div "[PERSON_NAME]" at bounding box center [363, 183] width 163 height 16
